Goal: Task Accomplishment & Management: Complete application form

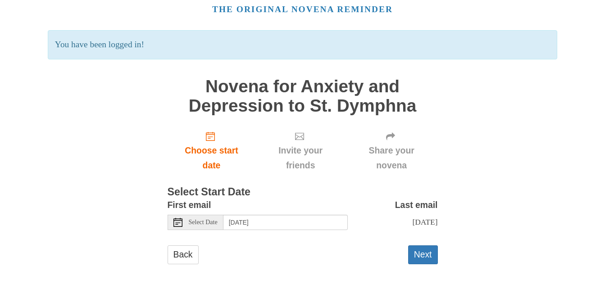
scroll to position [50, 0]
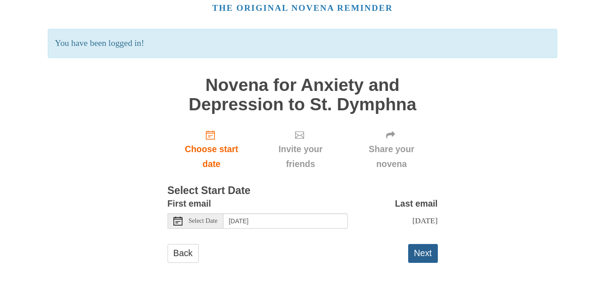
click at [425, 254] on button "Next" at bounding box center [423, 253] width 30 height 18
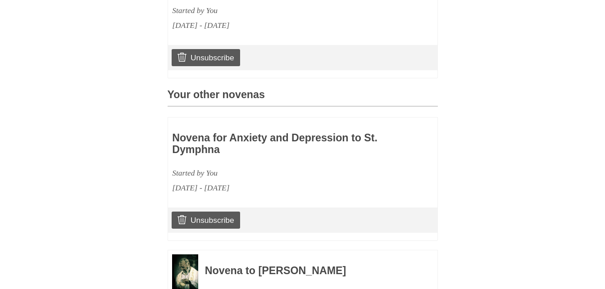
scroll to position [347, 0]
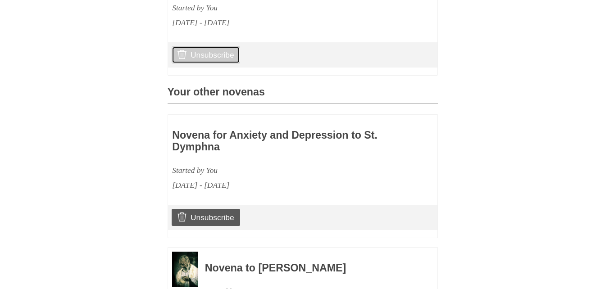
click at [220, 64] on link "Unsubscribe" at bounding box center [206, 54] width 68 height 17
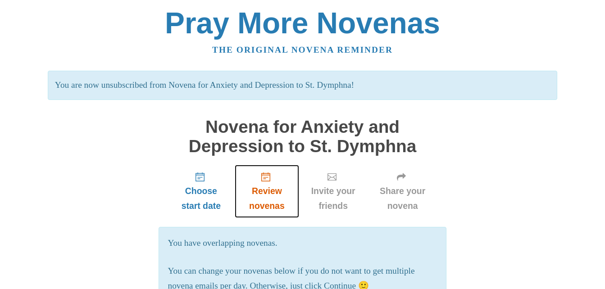
click at [268, 191] on span "Review novenas" at bounding box center [267, 199] width 46 height 30
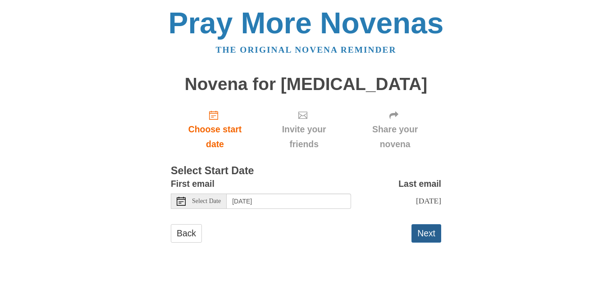
click at [423, 234] on button "Next" at bounding box center [426, 233] width 30 height 18
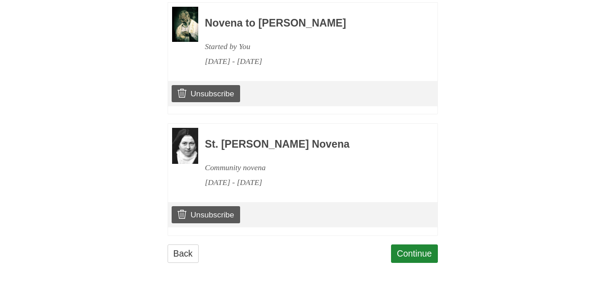
scroll to position [576, 0]
click at [424, 257] on link "Continue" at bounding box center [414, 254] width 47 height 18
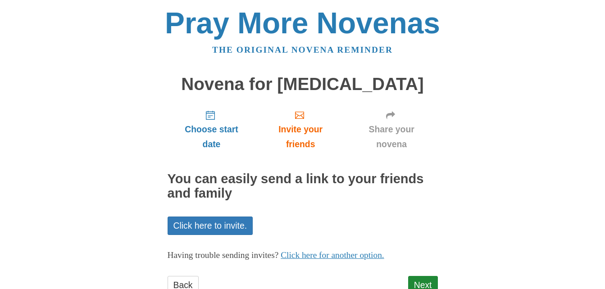
scroll to position [32, 0]
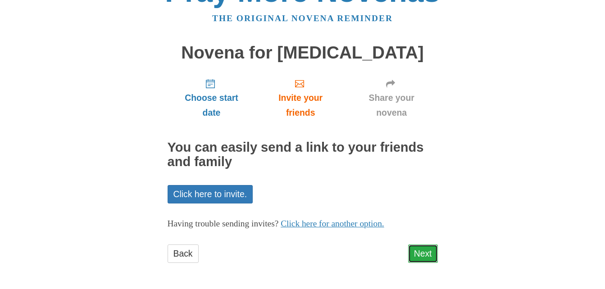
click at [427, 254] on link "Next" at bounding box center [423, 254] width 30 height 18
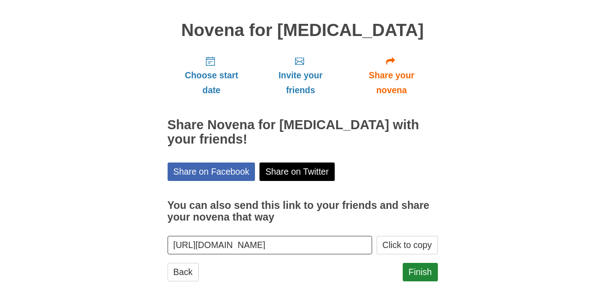
scroll to position [58, 0]
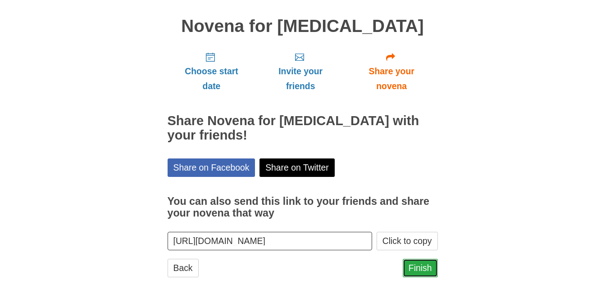
click at [416, 259] on link "Finish" at bounding box center [420, 268] width 35 height 18
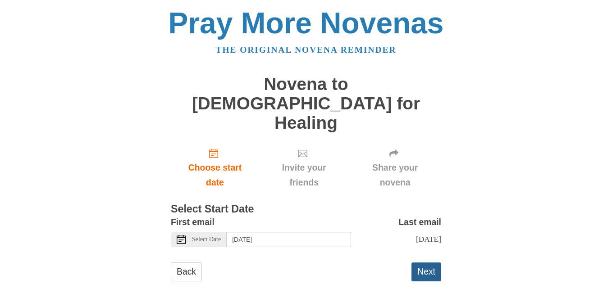
click at [429, 263] on button "Next" at bounding box center [426, 272] width 30 height 18
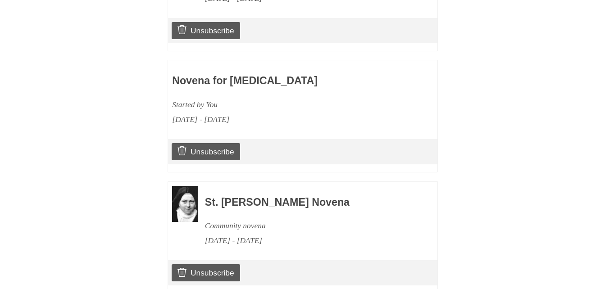
scroll to position [697, 0]
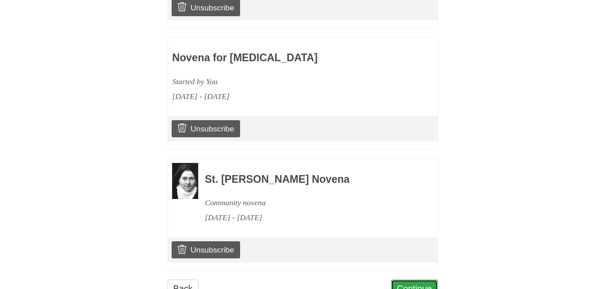
click at [425, 280] on link "Continue" at bounding box center [414, 289] width 47 height 18
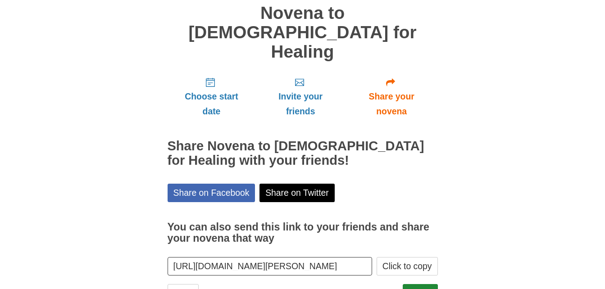
scroll to position [73, 0]
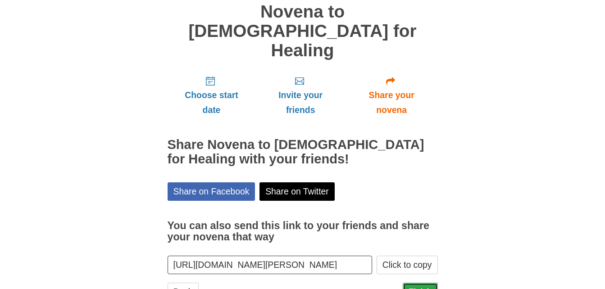
click at [428, 283] on link "Finish" at bounding box center [420, 292] width 35 height 18
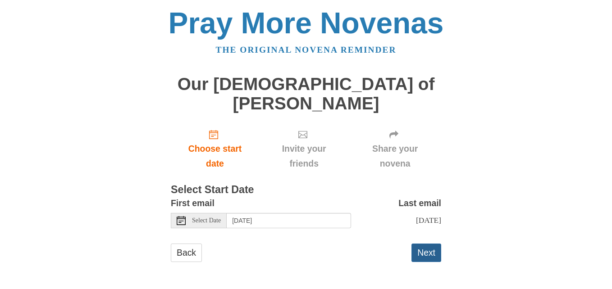
click at [421, 244] on button "Next" at bounding box center [426, 253] width 30 height 18
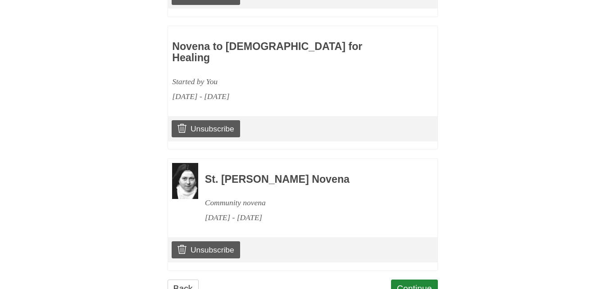
scroll to position [818, 0]
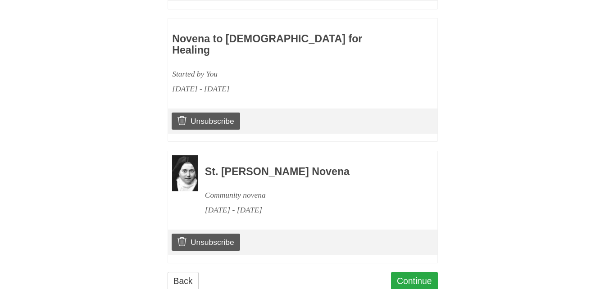
click at [422, 272] on link "Continue" at bounding box center [414, 281] width 47 height 18
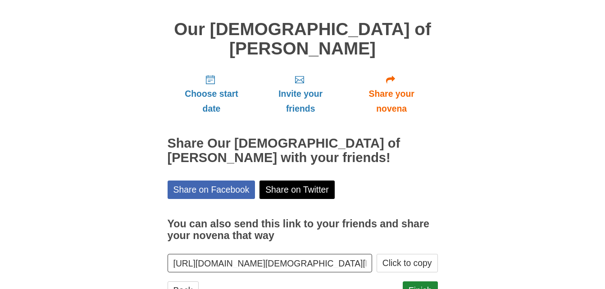
scroll to position [73, 0]
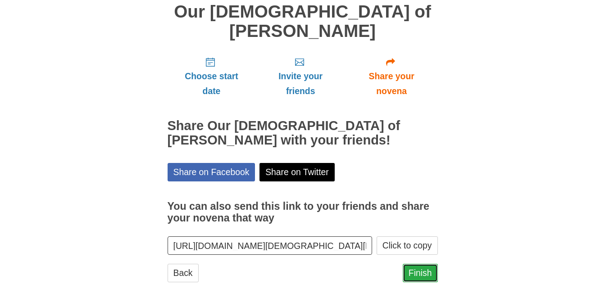
click at [418, 264] on link "Finish" at bounding box center [420, 273] width 35 height 18
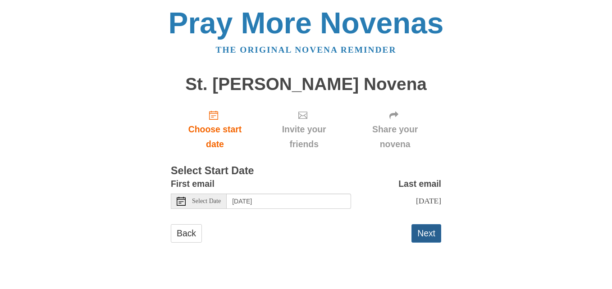
click at [426, 234] on button "Next" at bounding box center [426, 233] width 30 height 18
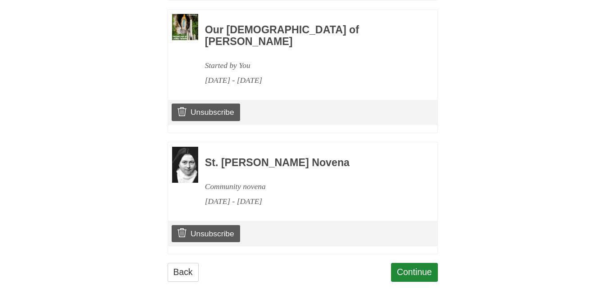
scroll to position [940, 0]
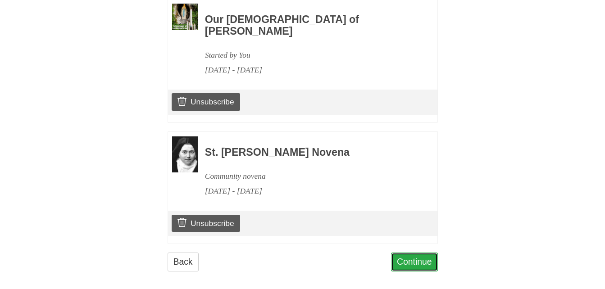
click at [428, 259] on link "Continue" at bounding box center [414, 262] width 47 height 18
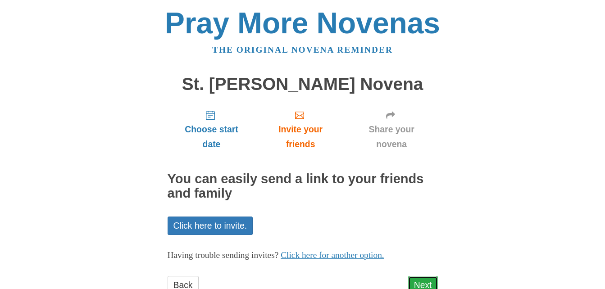
click at [426, 283] on link "Next" at bounding box center [423, 285] width 30 height 18
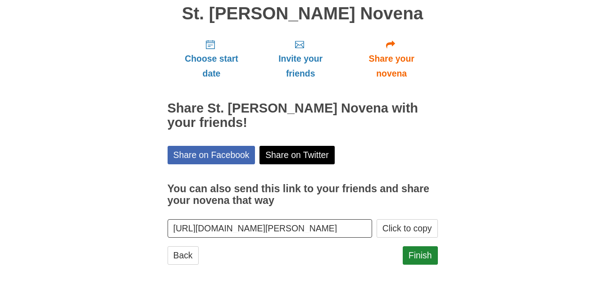
scroll to position [73, 0]
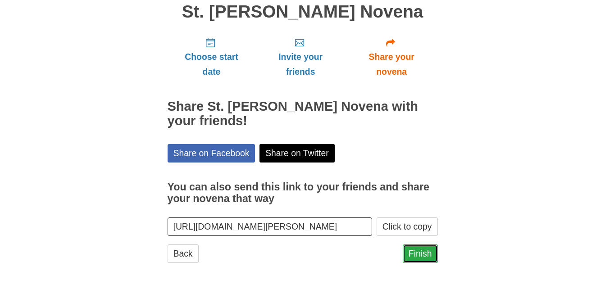
click at [423, 257] on link "Finish" at bounding box center [420, 254] width 35 height 18
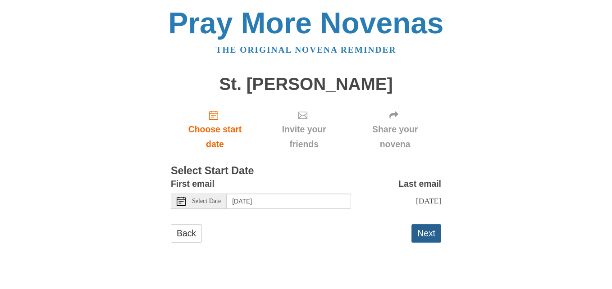
click at [424, 243] on button "Next" at bounding box center [426, 233] width 30 height 18
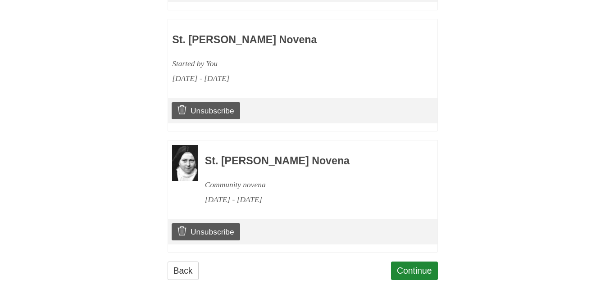
scroll to position [1061, 0]
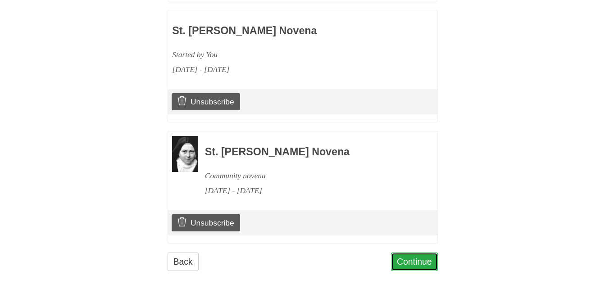
click at [417, 255] on link "Continue" at bounding box center [414, 262] width 47 height 18
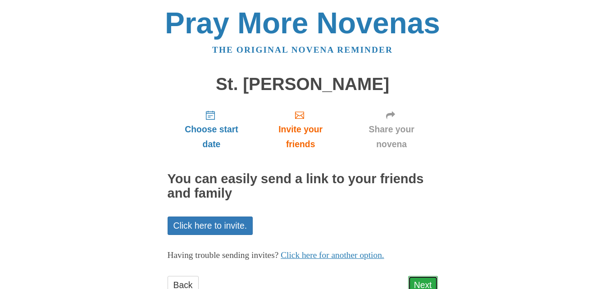
click at [424, 282] on link "Next" at bounding box center [423, 285] width 30 height 18
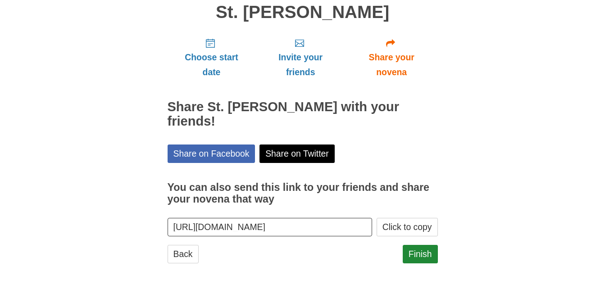
scroll to position [73, 0]
click at [423, 249] on link "Finish" at bounding box center [420, 254] width 35 height 18
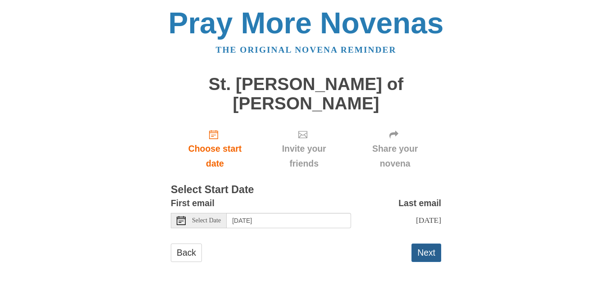
click at [424, 244] on button "Next" at bounding box center [426, 253] width 30 height 18
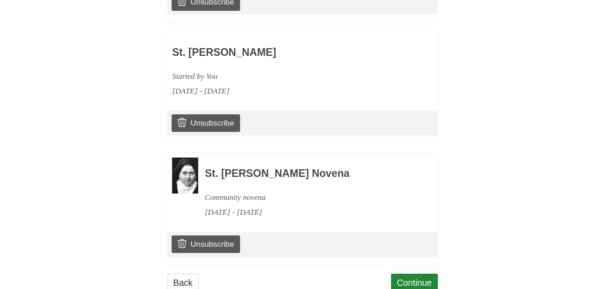
scroll to position [1182, 0]
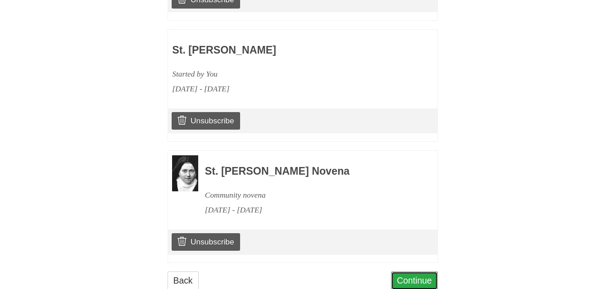
click at [418, 272] on link "Continue" at bounding box center [414, 281] width 47 height 18
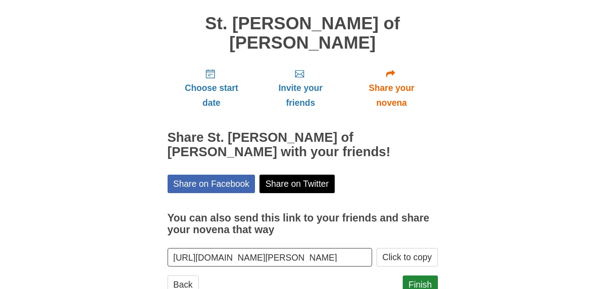
scroll to position [73, 0]
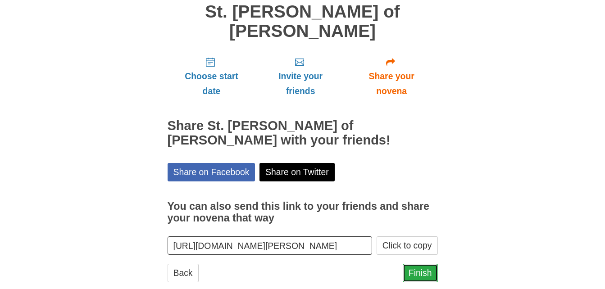
click at [423, 264] on link "Finish" at bounding box center [420, 273] width 35 height 18
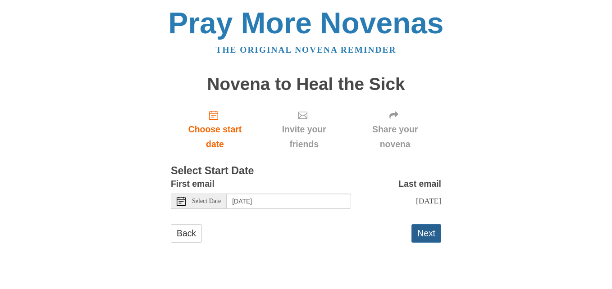
click at [417, 233] on button "Next" at bounding box center [426, 233] width 30 height 18
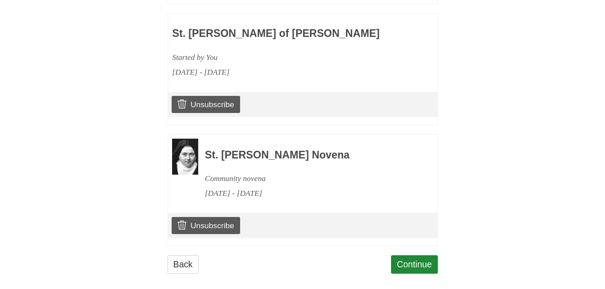
scroll to position [1304, 0]
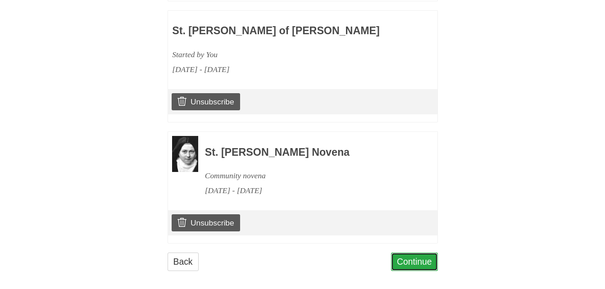
click at [418, 253] on link "Continue" at bounding box center [414, 262] width 47 height 18
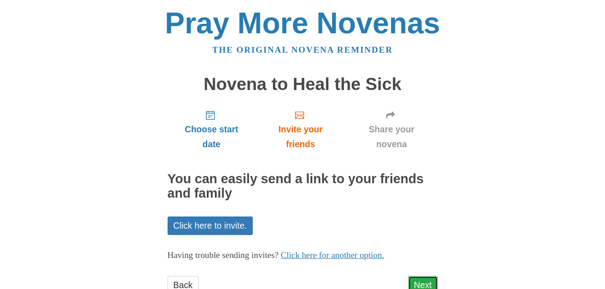
click at [420, 284] on link "Next" at bounding box center [423, 285] width 30 height 18
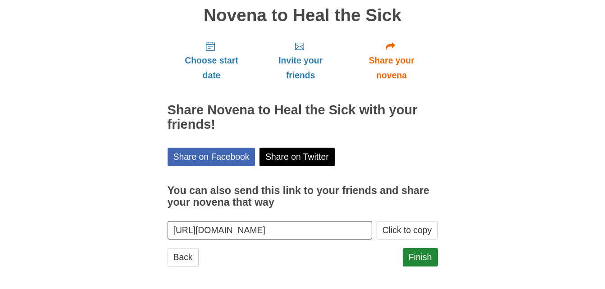
scroll to position [73, 0]
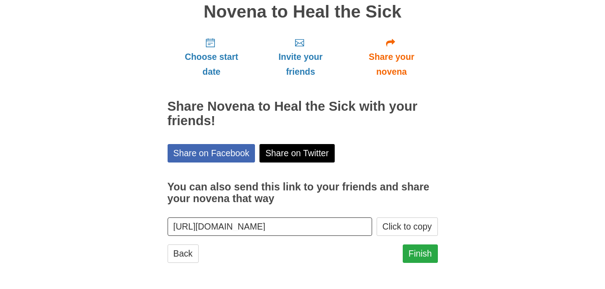
click at [430, 255] on link "Finish" at bounding box center [420, 254] width 35 height 18
